Goal: Find specific page/section: Find specific page/section

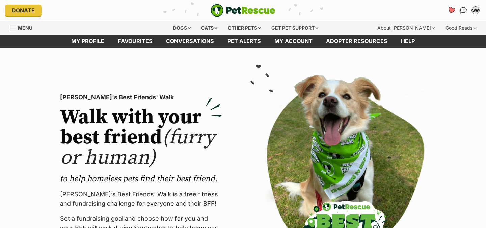
click at [453, 10] on icon "Favourites" at bounding box center [451, 10] width 8 height 8
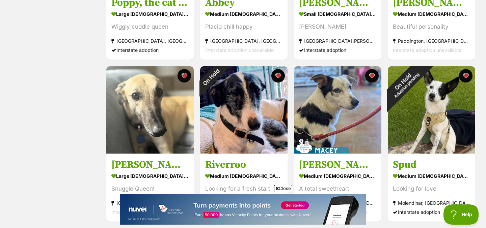
scroll to position [819, 0]
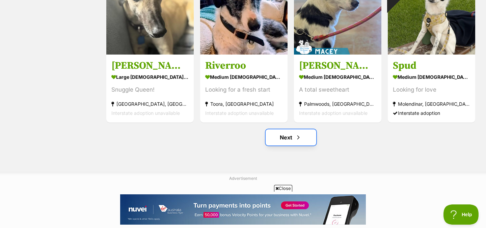
click at [292, 143] on link "Next" at bounding box center [290, 137] width 51 height 16
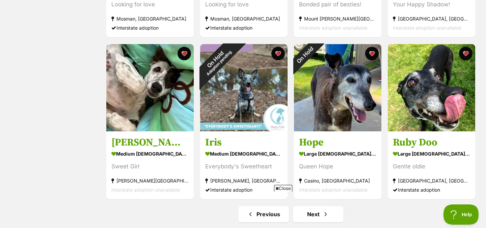
scroll to position [805, 0]
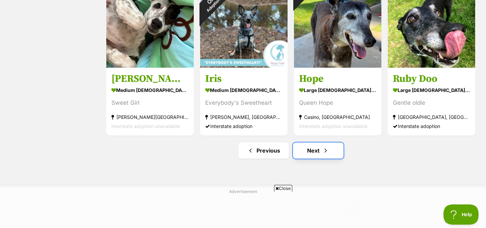
click at [309, 153] on link "Next" at bounding box center [318, 151] width 51 height 16
